Goal: Use online tool/utility

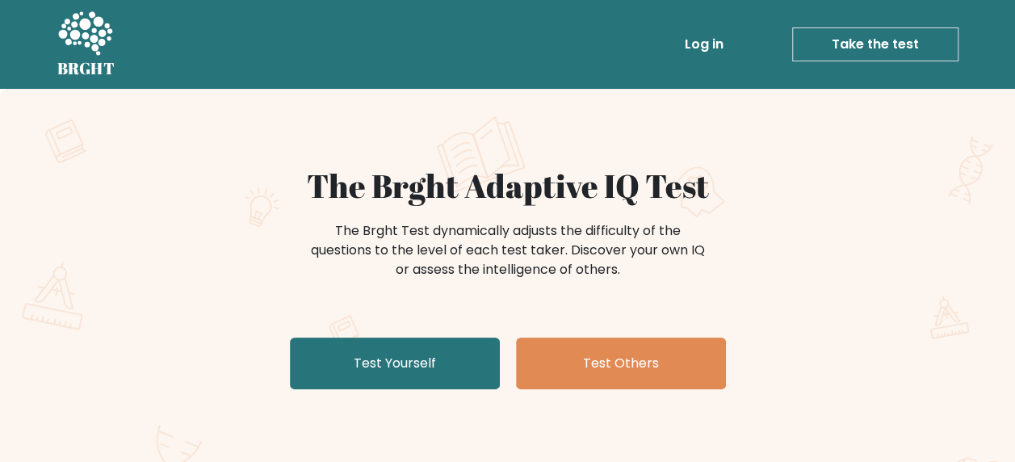
scroll to position [81, 0]
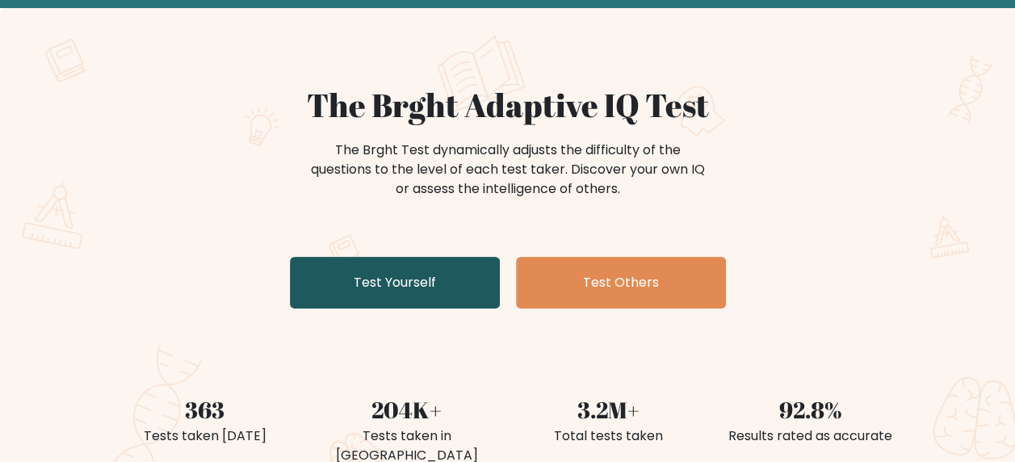
click at [397, 276] on link "Test Yourself" at bounding box center [395, 283] width 210 height 52
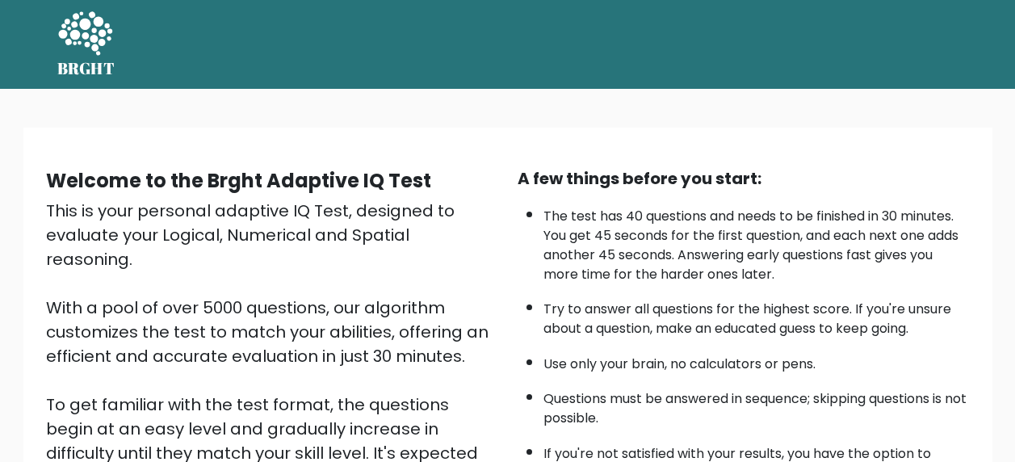
scroll to position [162, 0]
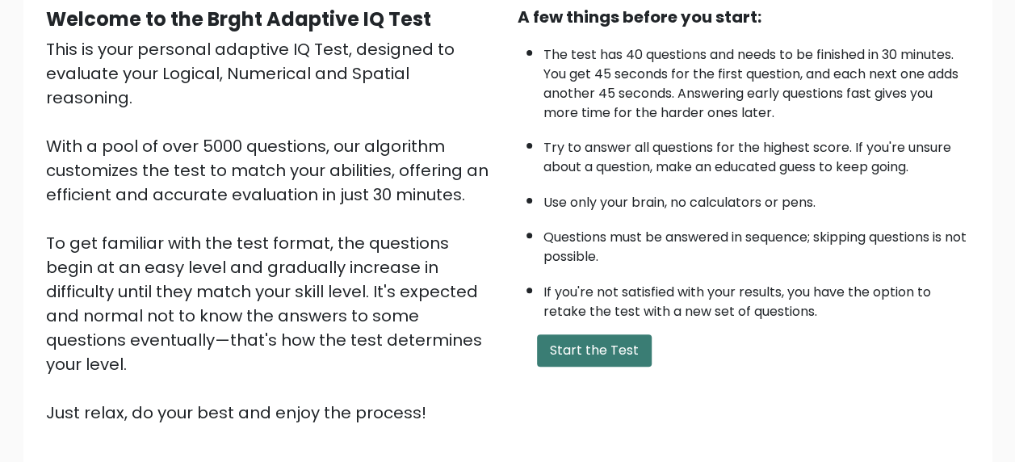
click at [576, 352] on button "Start the Test" at bounding box center [594, 350] width 115 height 32
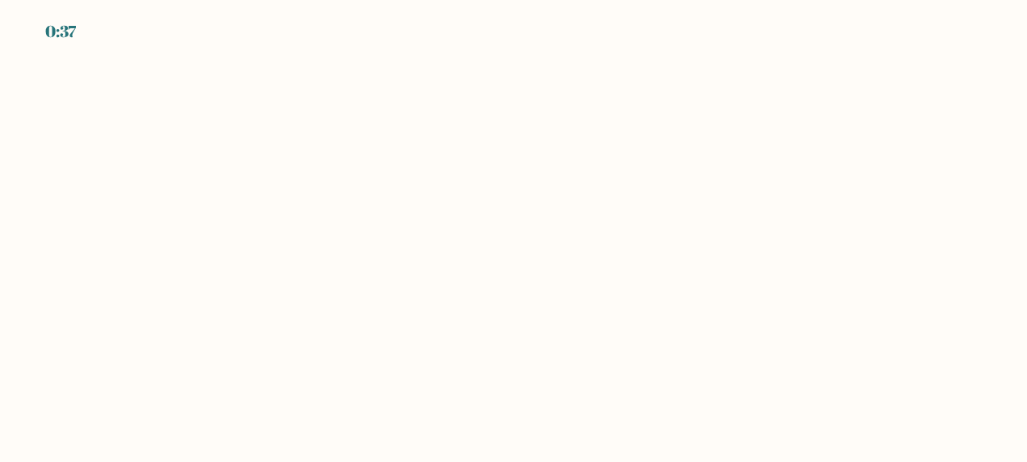
click at [600, 176] on body "0:37" at bounding box center [513, 231] width 1027 height 462
click at [456, 153] on body "0:28" at bounding box center [513, 231] width 1027 height 462
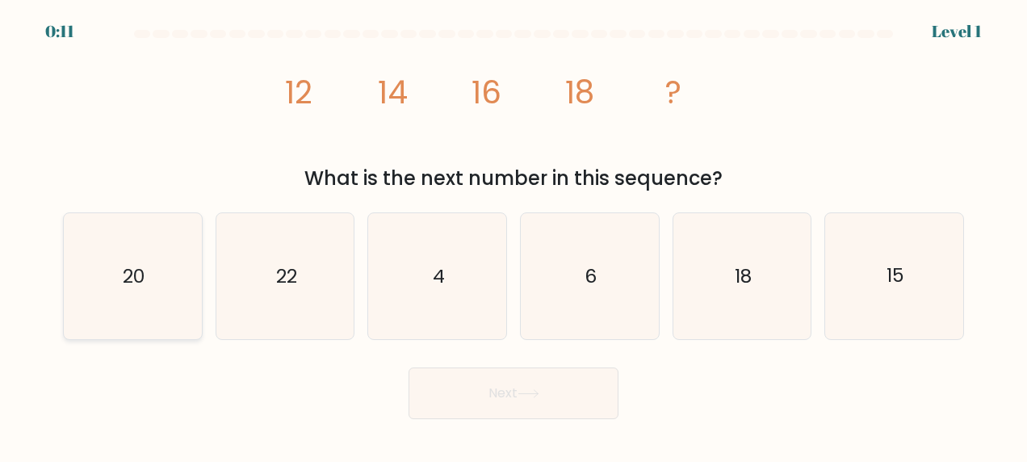
click at [141, 289] on text "20" at bounding box center [134, 276] width 22 height 26
click at [514, 235] on input "a. 20" at bounding box center [514, 233] width 1 height 4
radio input "true"
click at [470, 399] on button "Next" at bounding box center [514, 394] width 210 height 52
click at [476, 397] on button "Next" at bounding box center [514, 394] width 210 height 52
